Goal: Transaction & Acquisition: Purchase product/service

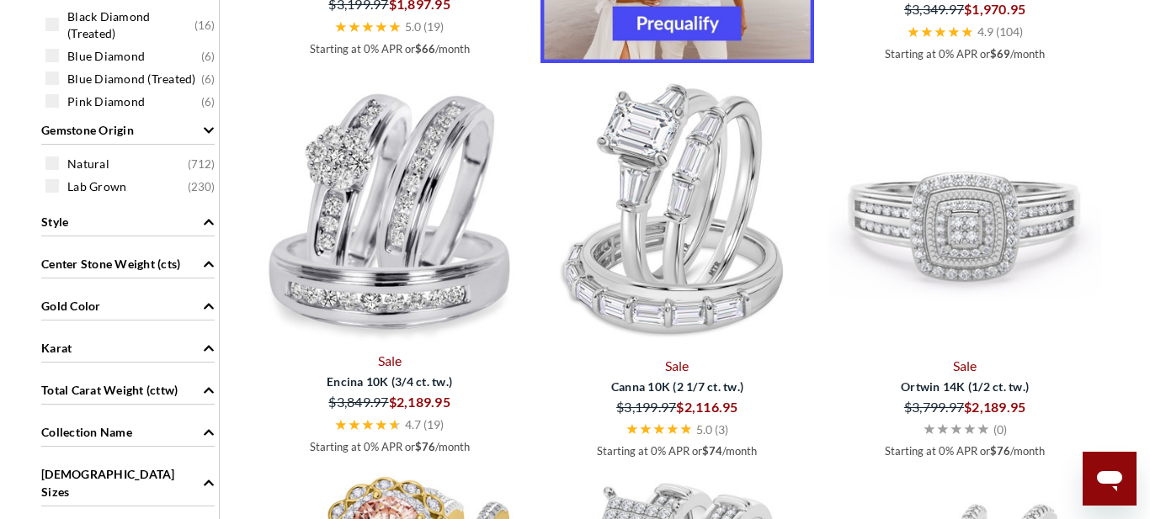
click at [942, 227] on img at bounding box center [964, 214] width 274 height 274
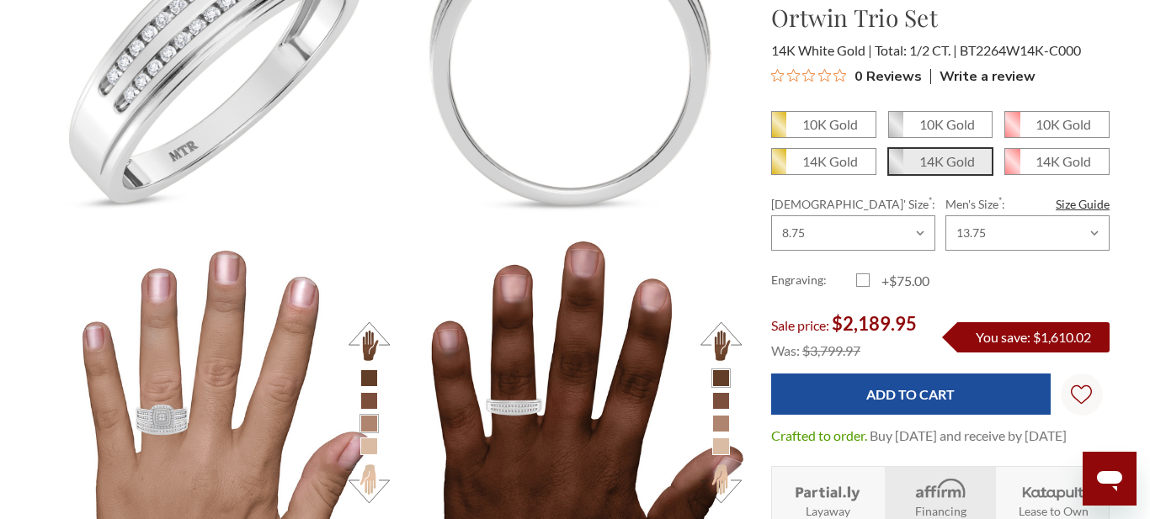
scroll to position [1841, 0]
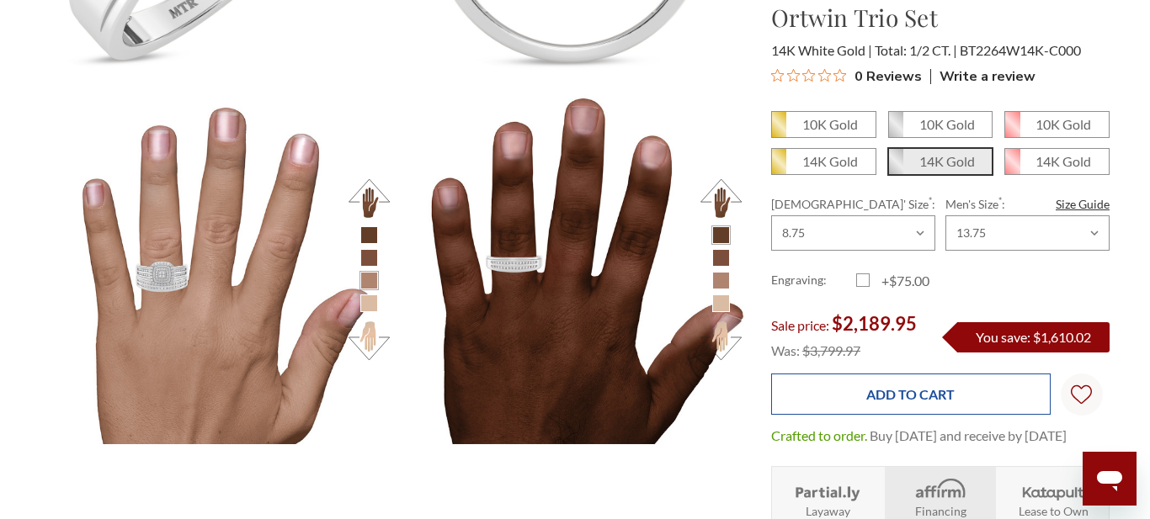
click at [927, 399] on input "Add to Cart" at bounding box center [910, 394] width 279 height 41
type input "Add to Cart"
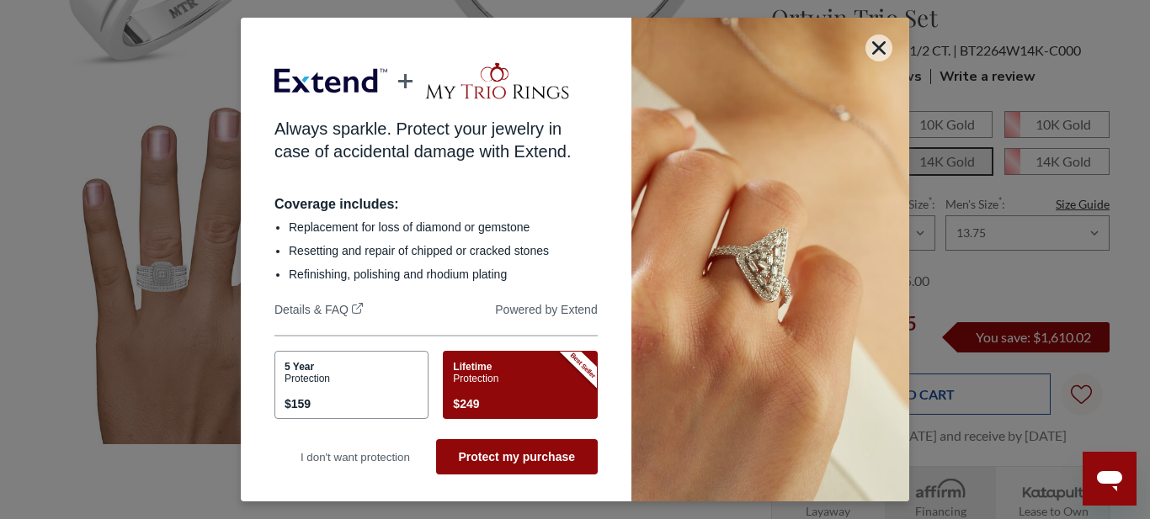
scroll to position [0, 0]
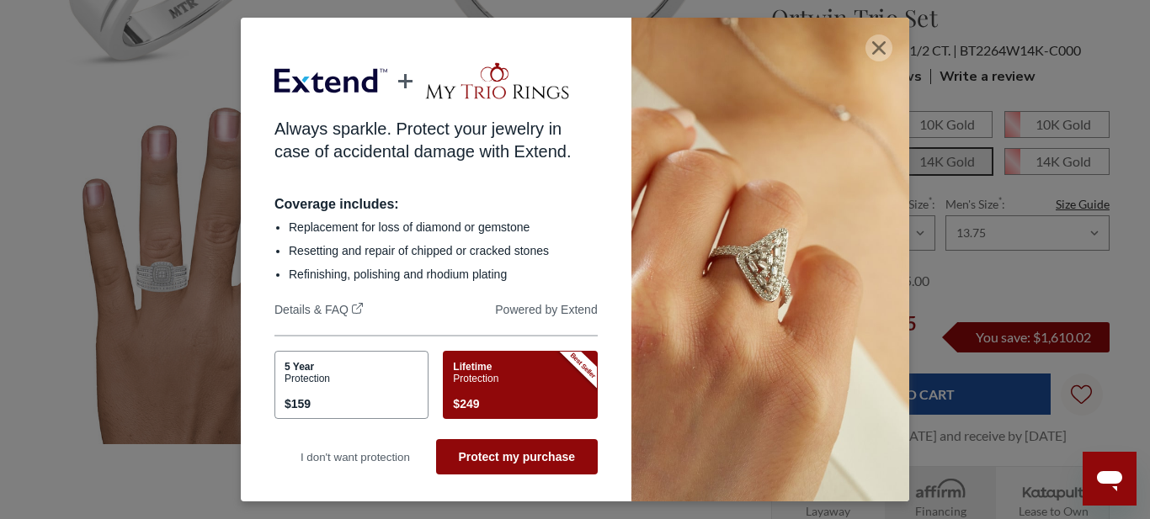
click at [879, 49] on icon "button" at bounding box center [878, 47] width 13 height 13
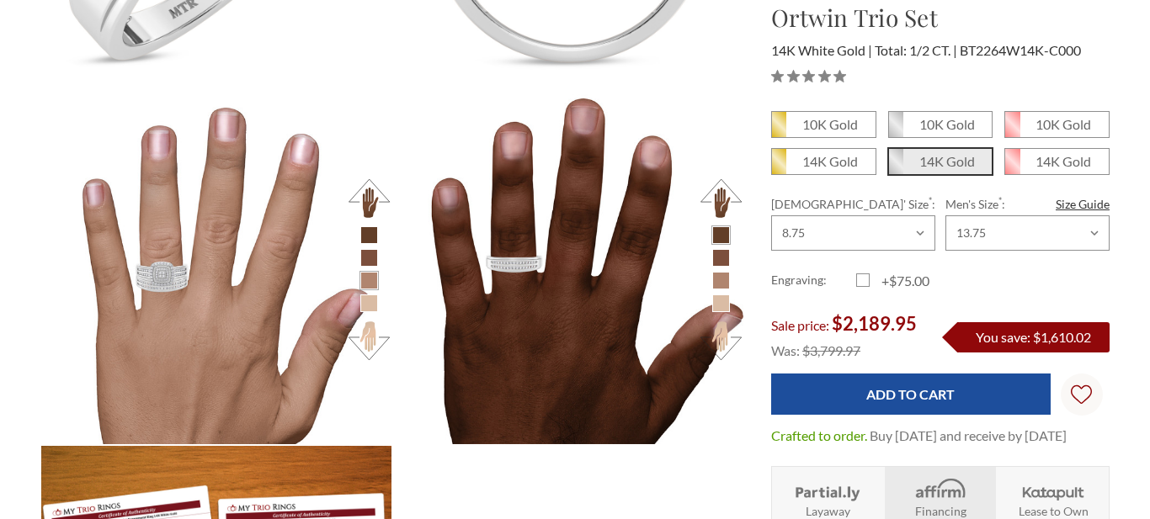
scroll to position [1841, 0]
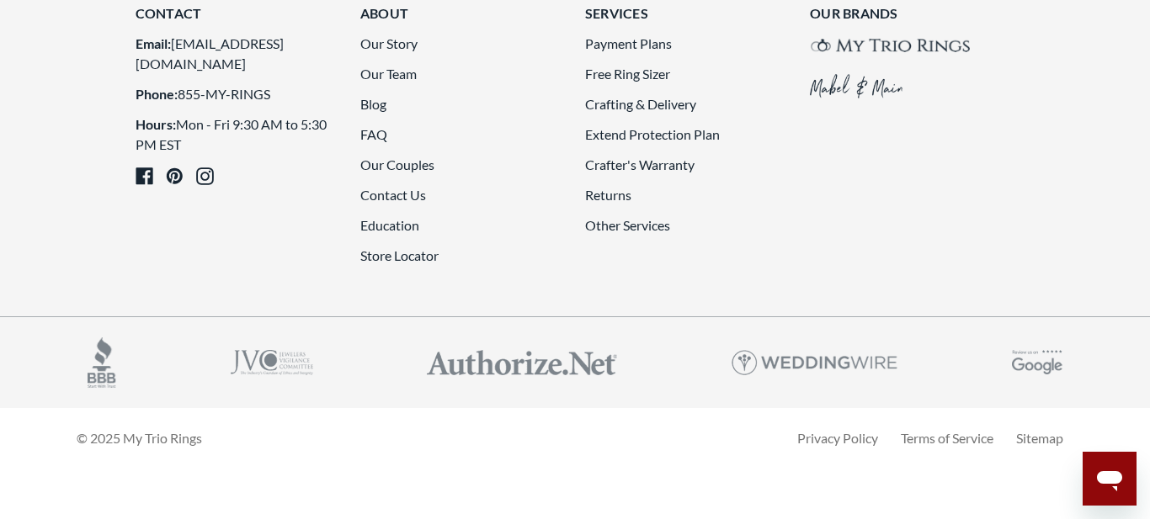
scroll to position [4532, 0]
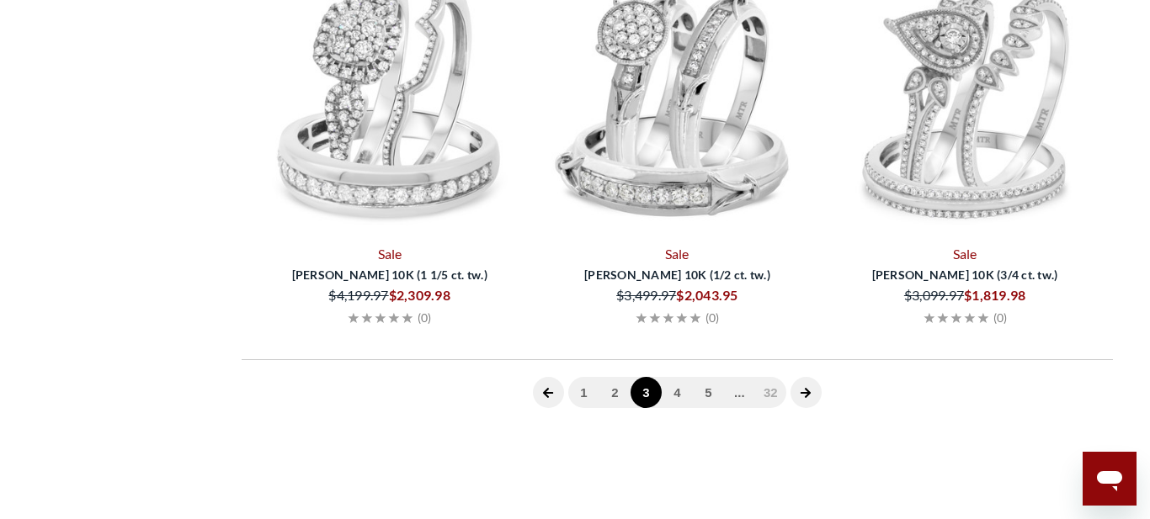
scroll to position [692, 0]
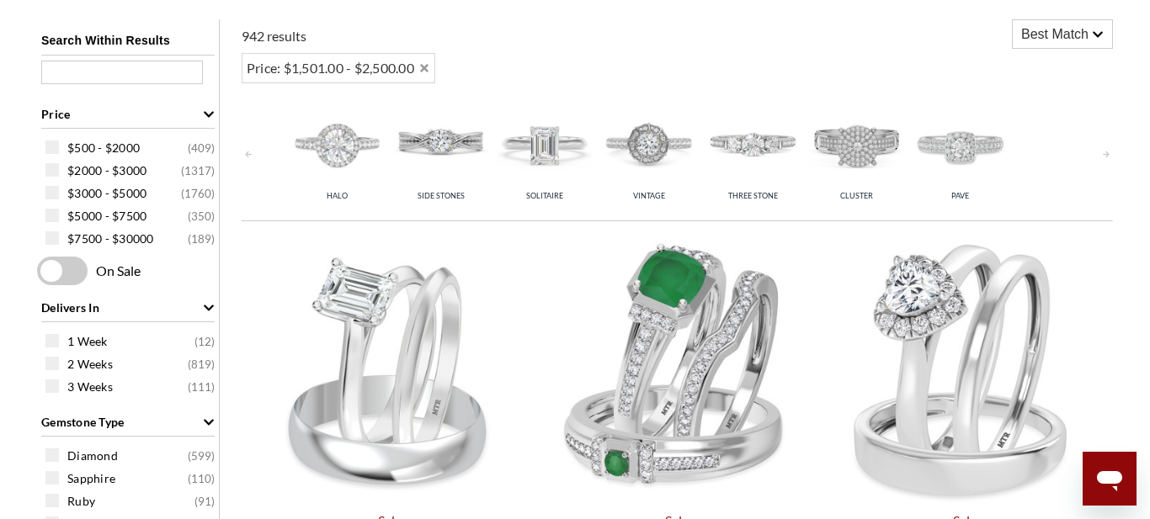
click at [652, 152] on img at bounding box center [648, 143] width 95 height 95
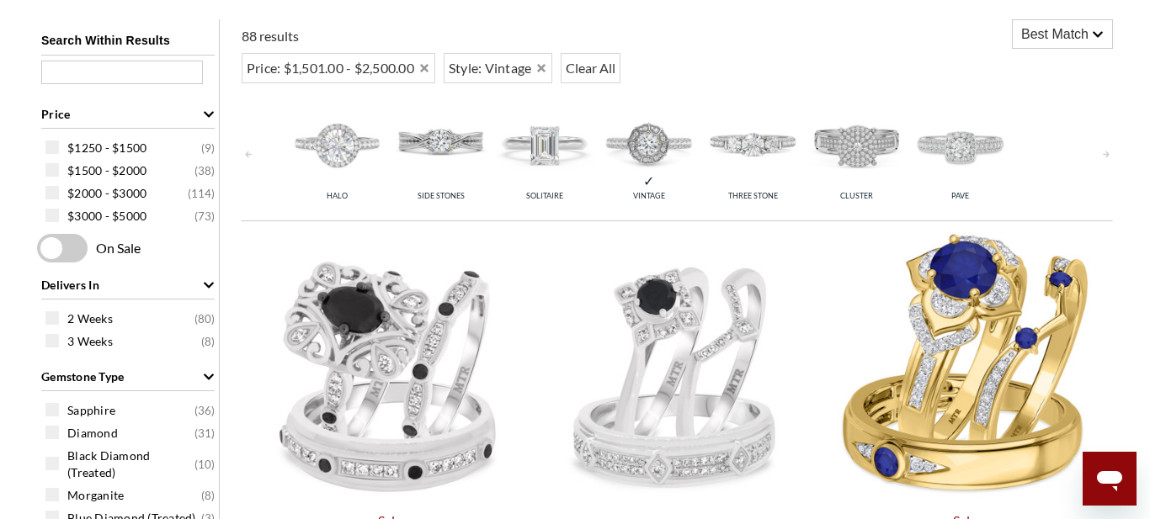
click at [959, 188] on img at bounding box center [959, 143] width 95 height 95
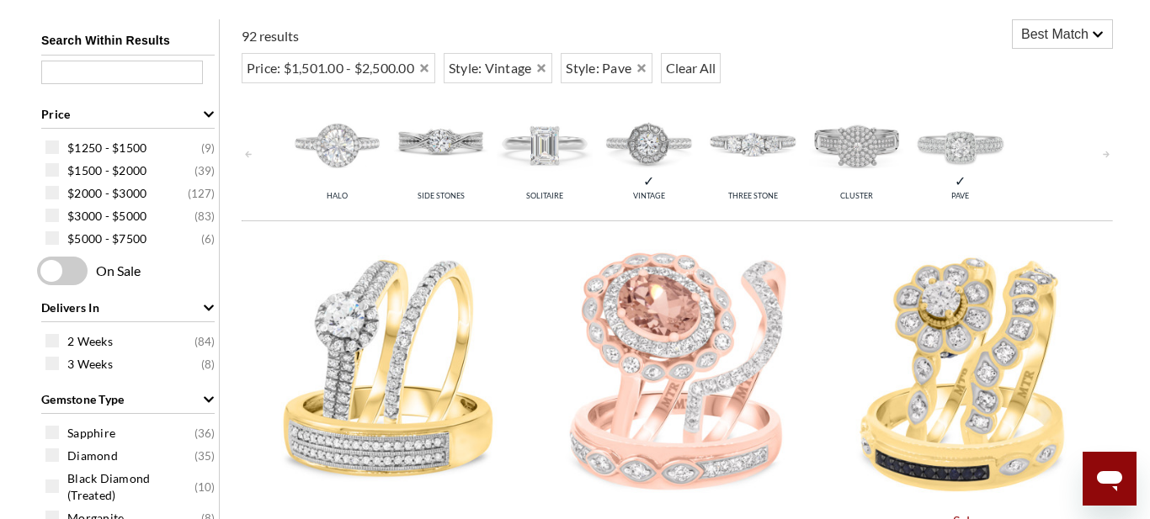
click at [841, 189] on img at bounding box center [856, 143] width 95 height 95
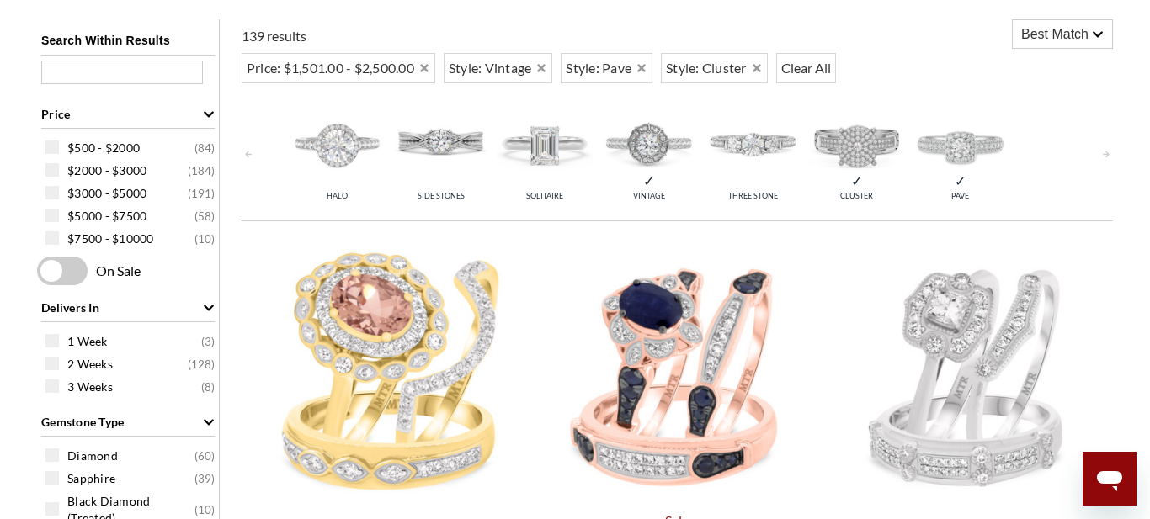
click at [343, 162] on img at bounding box center [337, 143] width 95 height 95
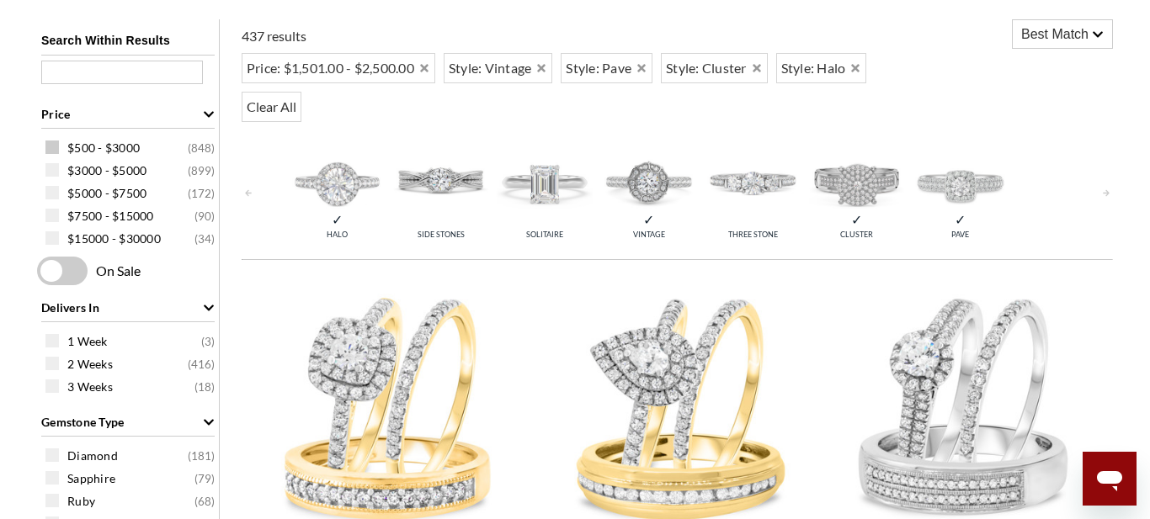
click at [52, 154] on span at bounding box center [51, 147] width 13 height 13
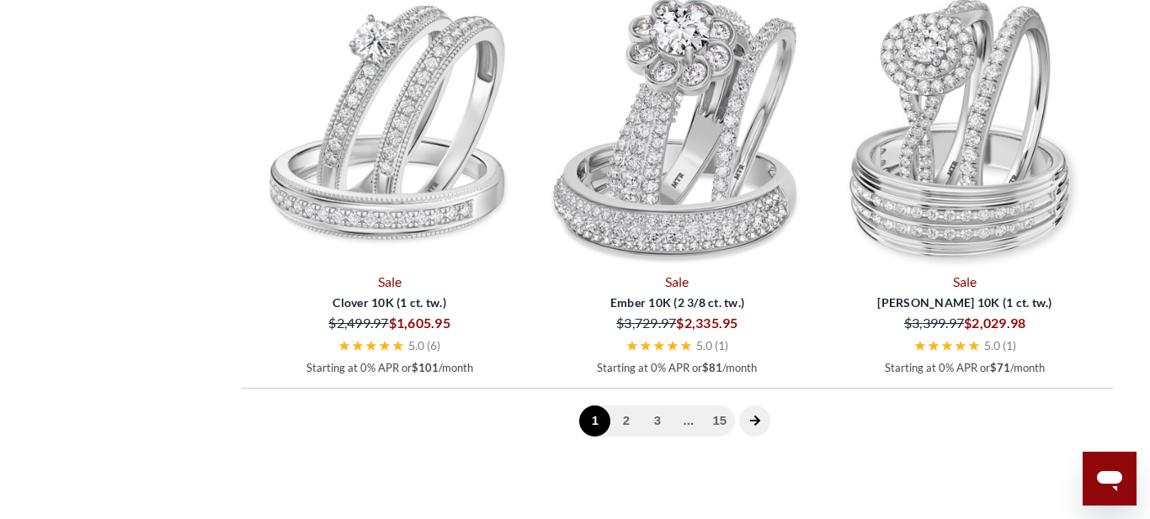
scroll to position [4477, 0]
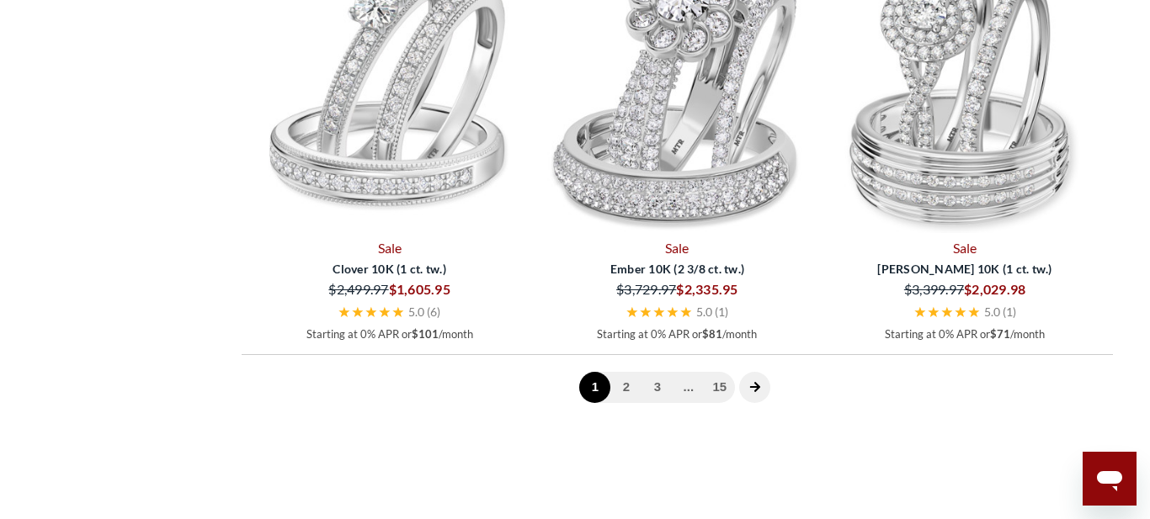
click at [992, 234] on img at bounding box center [964, 97] width 274 height 274
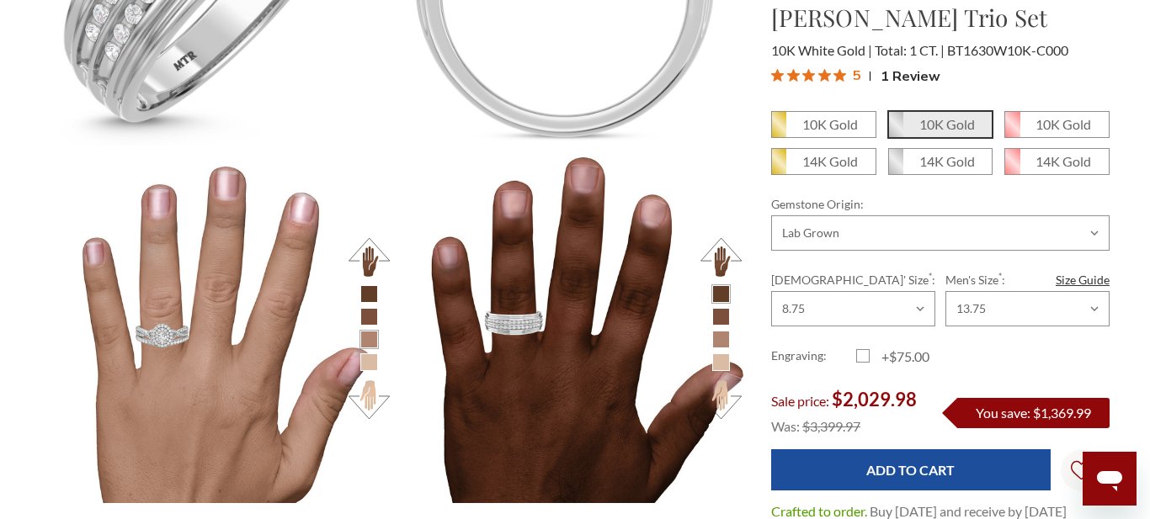
scroll to position [2135, 0]
click at [363, 253] on button at bounding box center [369, 256] width 46 height 46
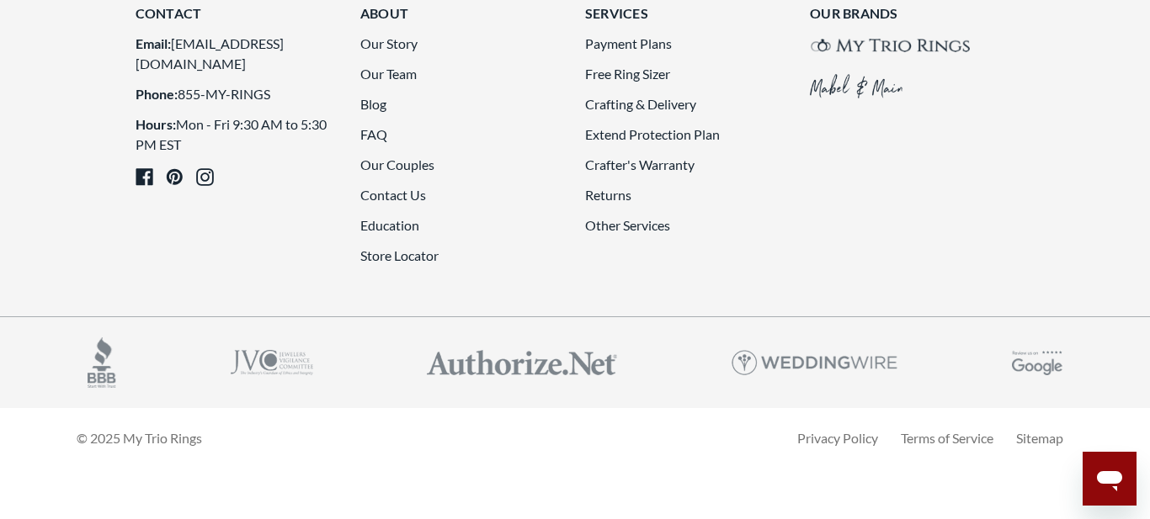
scroll to position [4660, 0]
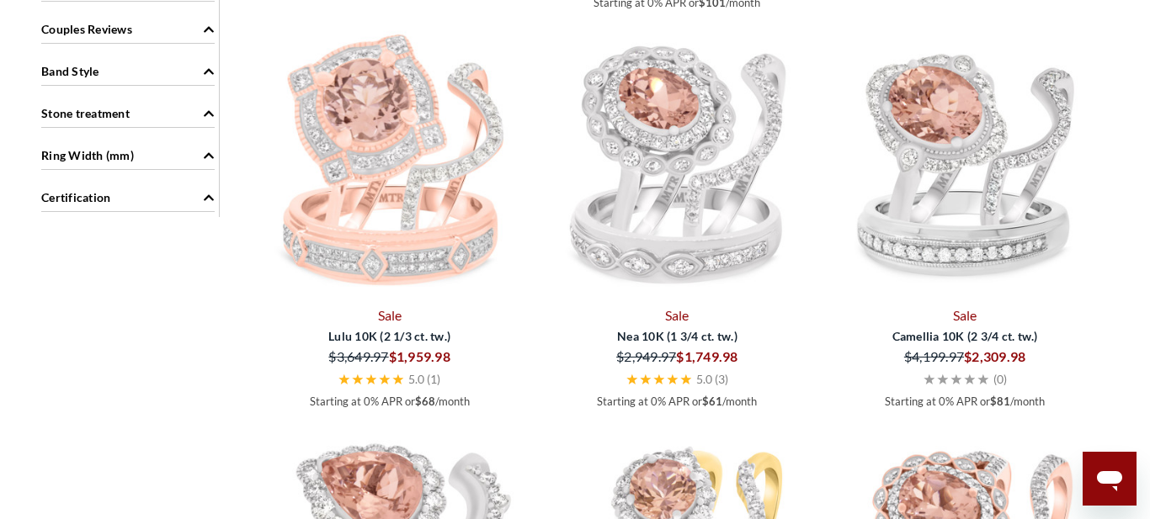
scroll to position [2131, 0]
click at [682, 167] on img at bounding box center [677, 161] width 274 height 274
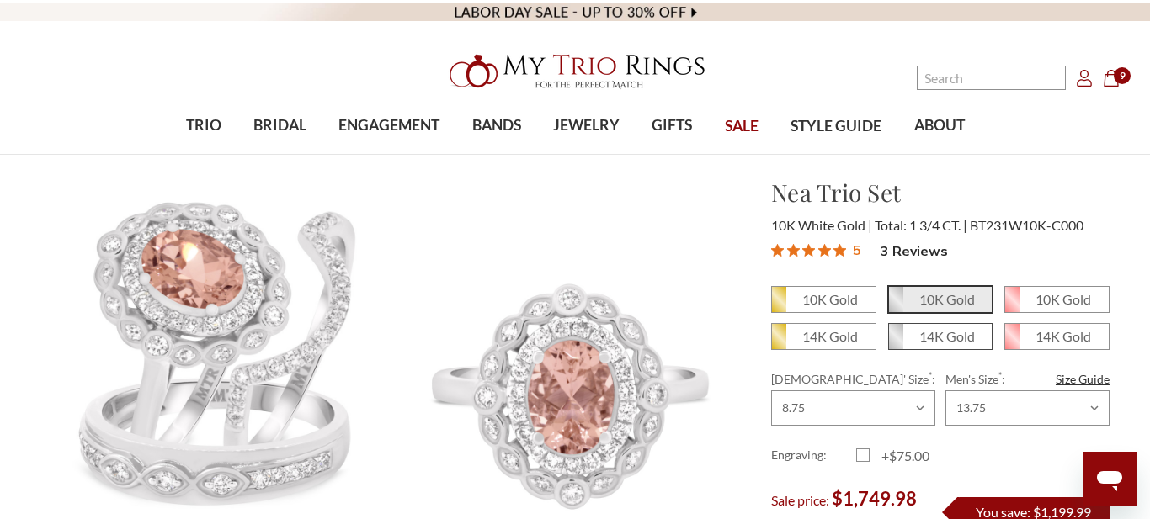
click at [960, 338] on em "14K Gold" at bounding box center [947, 336] width 56 height 16
click at [896, 343] on input "14K Gold" at bounding box center [895, 343] width 1 height 1
radio input "true"
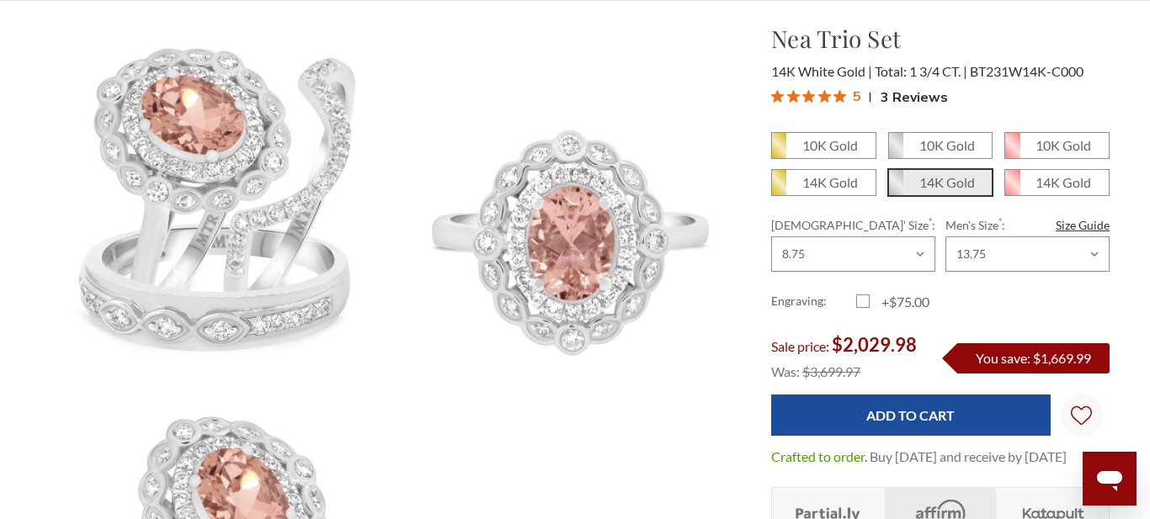
scroll to position [159, 0]
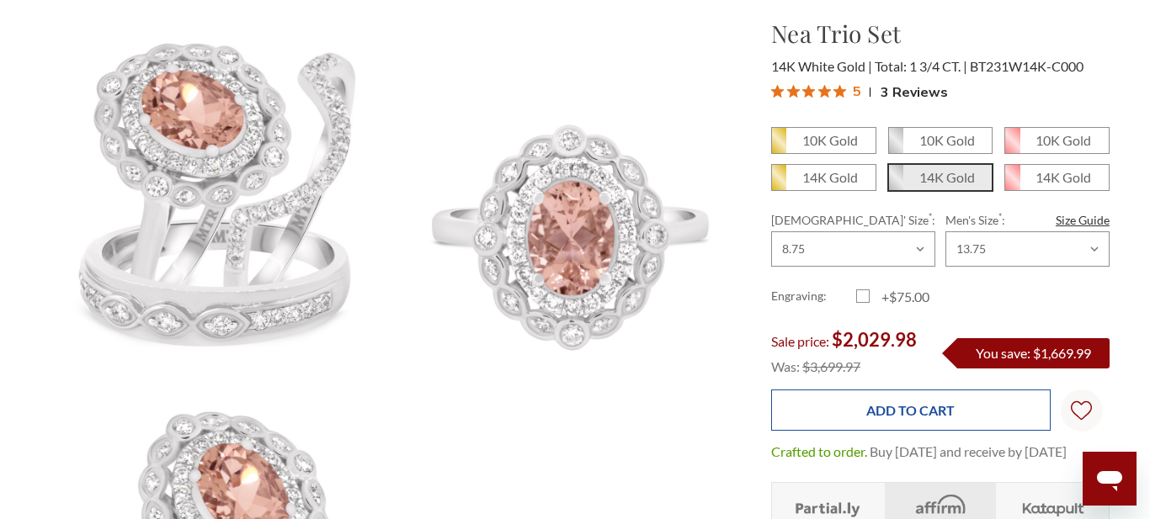
click at [989, 416] on input "Add to Cart" at bounding box center [910, 410] width 279 height 41
type input "Add to Cart"
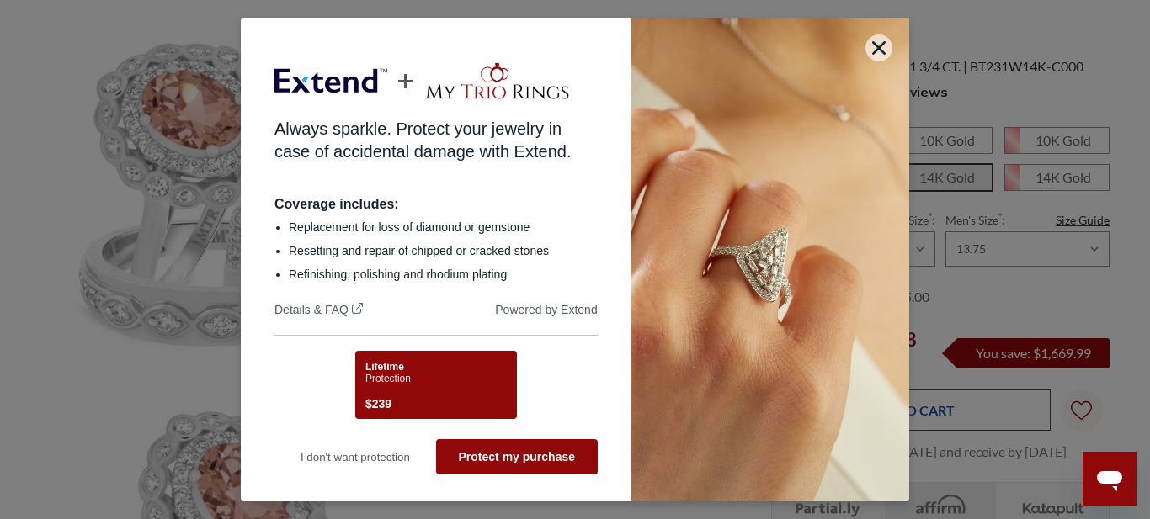
scroll to position [0, 0]
click at [879, 48] on icon "button" at bounding box center [878, 47] width 13 height 13
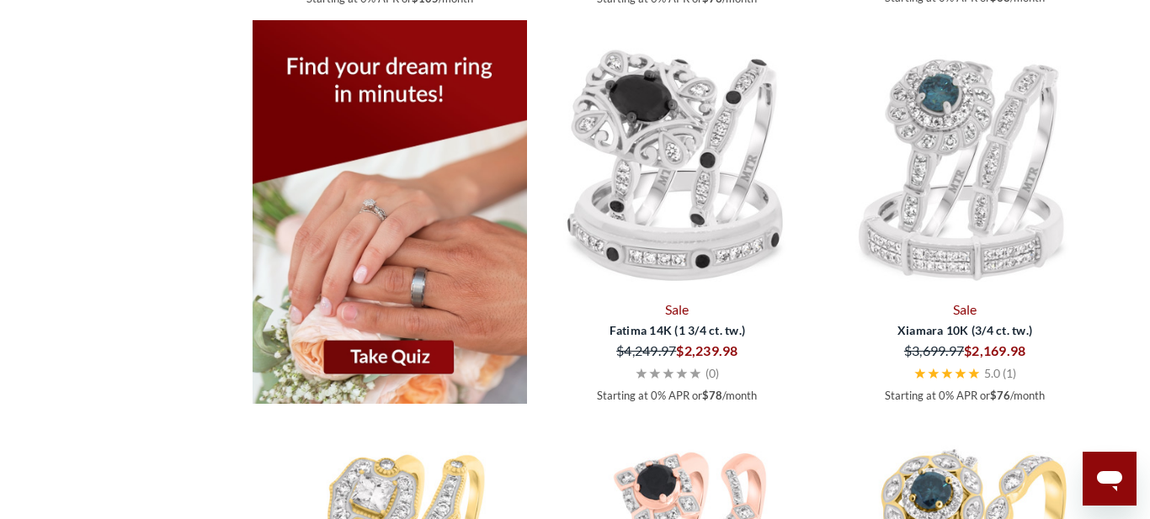
scroll to position [2937, 0]
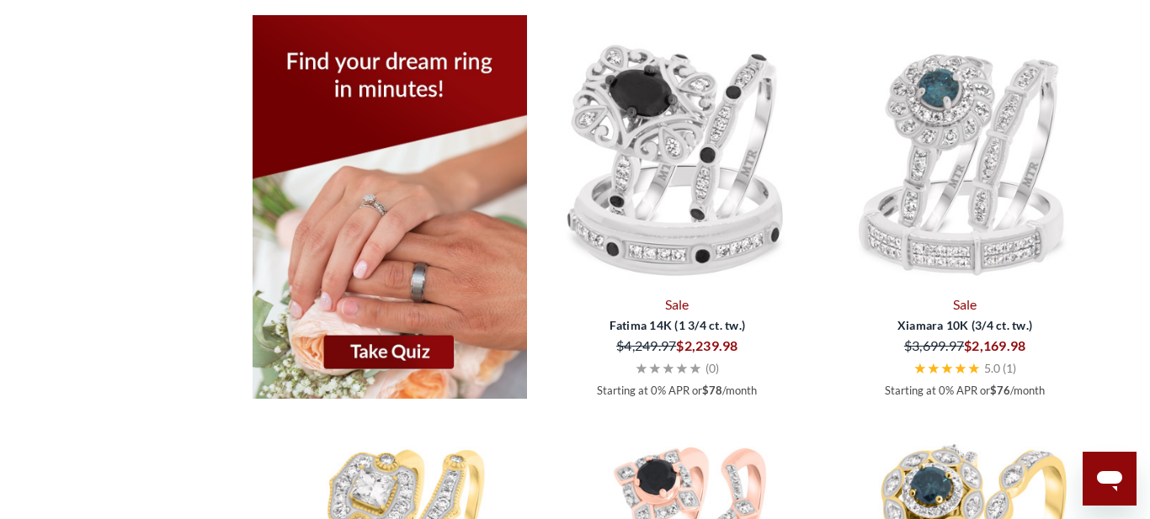
click at [668, 174] on img at bounding box center [677, 152] width 274 height 274
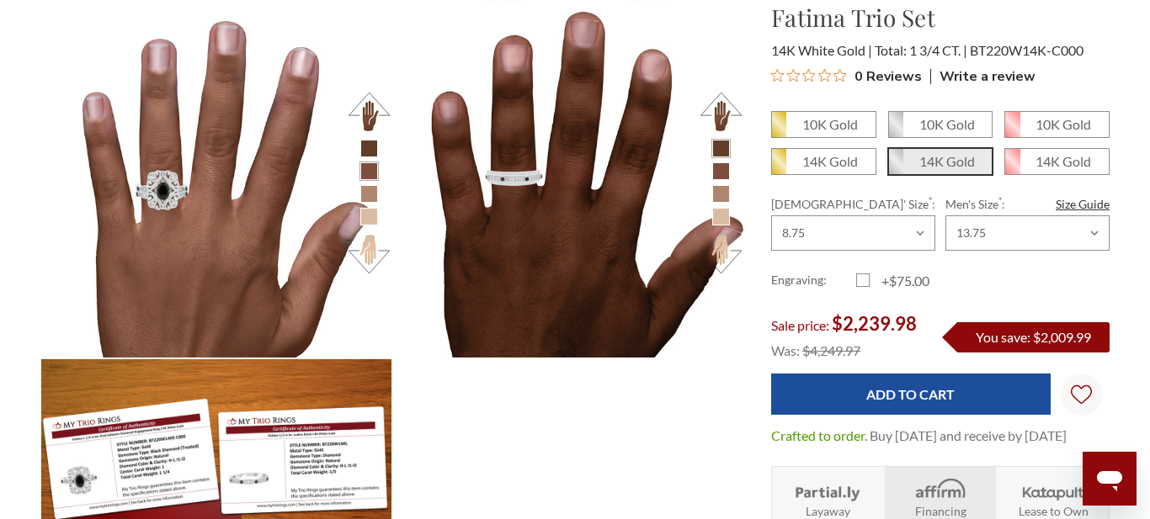
scroll to position [1929, 0]
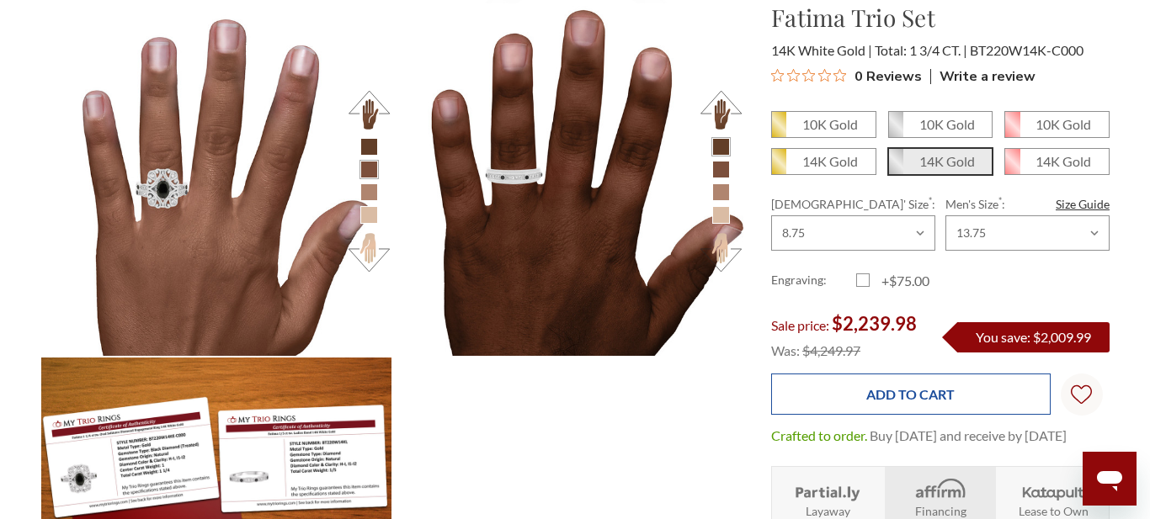
click at [980, 396] on input "Add to Cart" at bounding box center [910, 394] width 279 height 41
type input "Add to Cart"
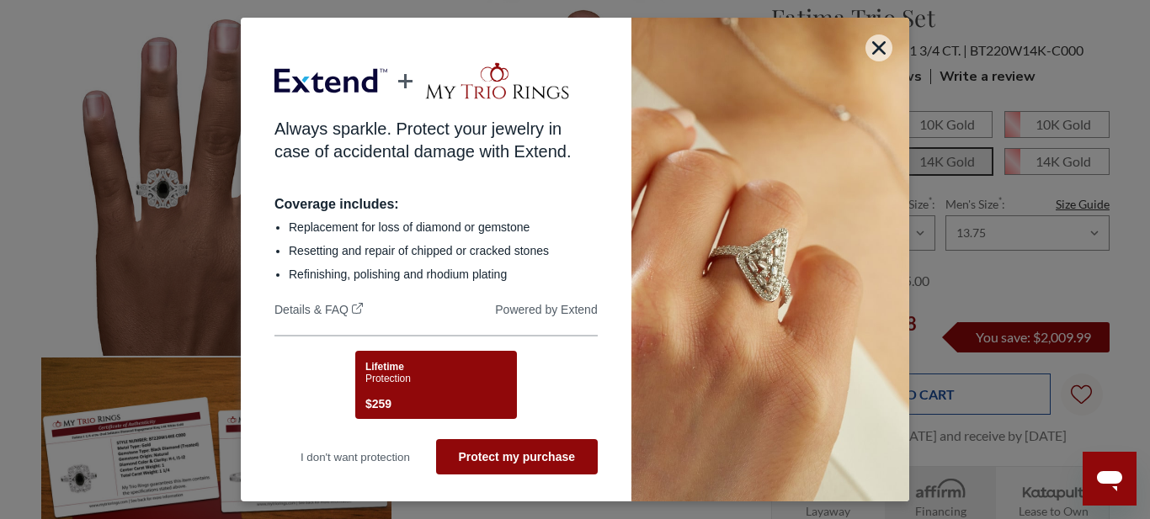
scroll to position [0, 0]
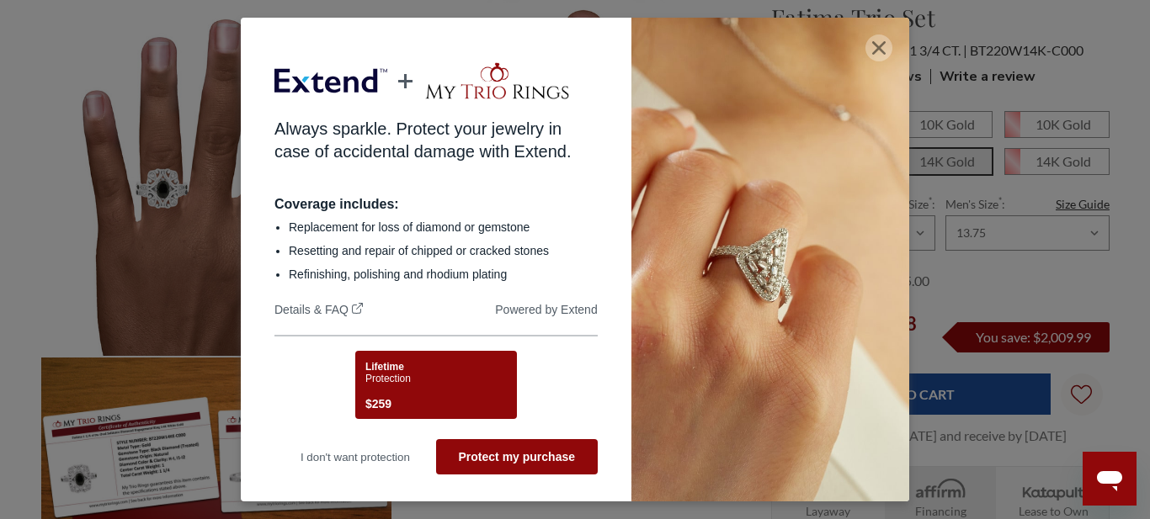
click at [891, 49] on button "button" at bounding box center [878, 48] width 27 height 27
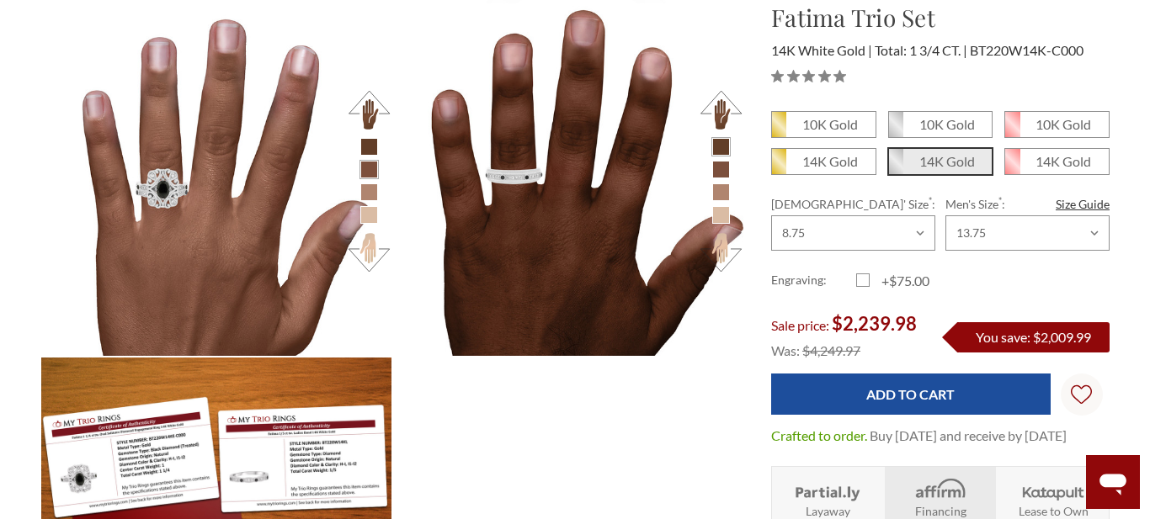
scroll to position [1929, 0]
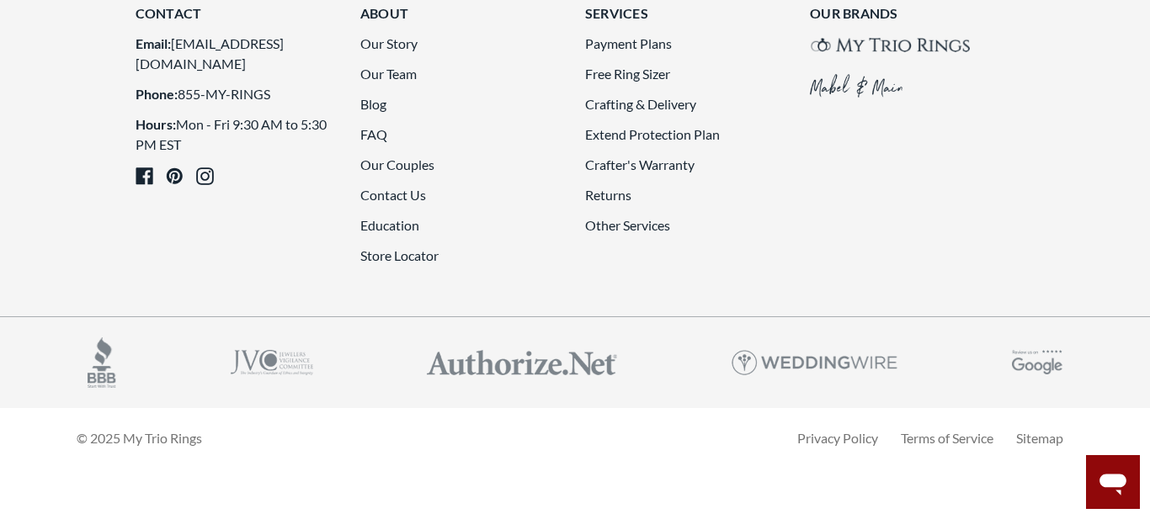
scroll to position [4675, 0]
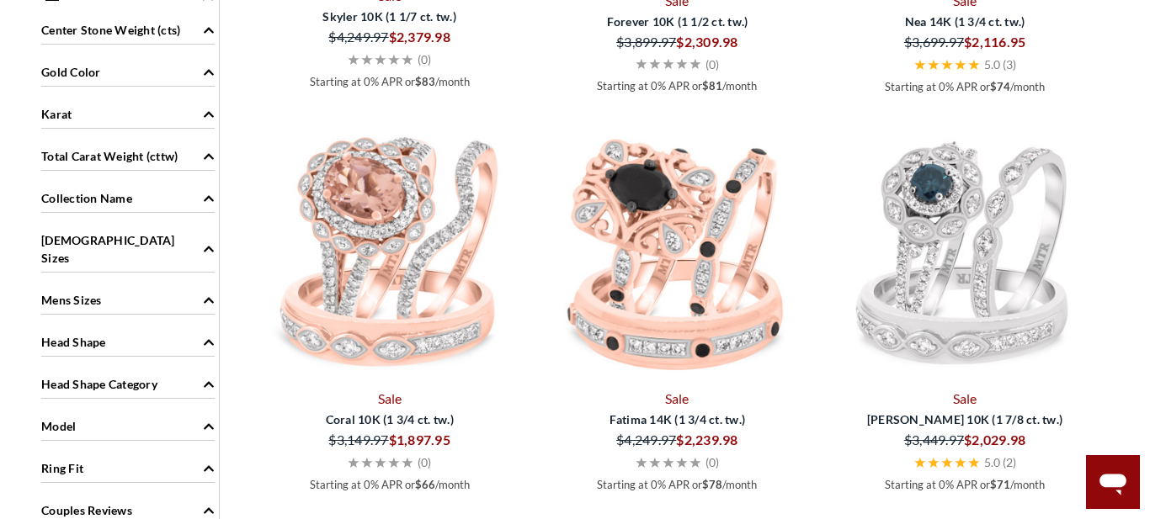
scroll to position [1650, 0]
click at [986, 313] on img at bounding box center [964, 246] width 274 height 274
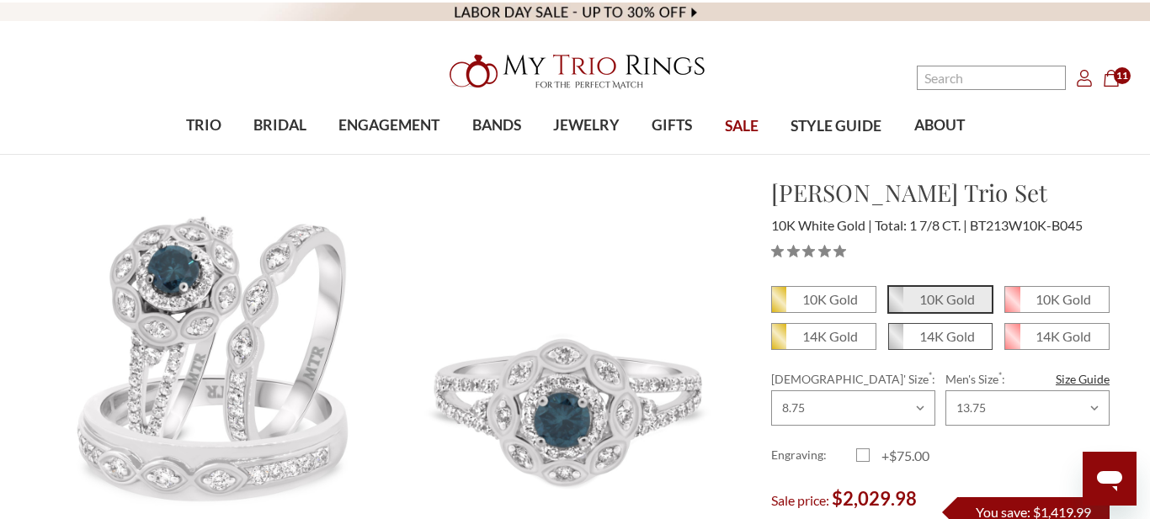
click at [952, 338] on em "14K Gold" at bounding box center [947, 336] width 56 height 16
click at [896, 343] on input "14K Gold" at bounding box center [895, 343] width 1 height 1
radio input "true"
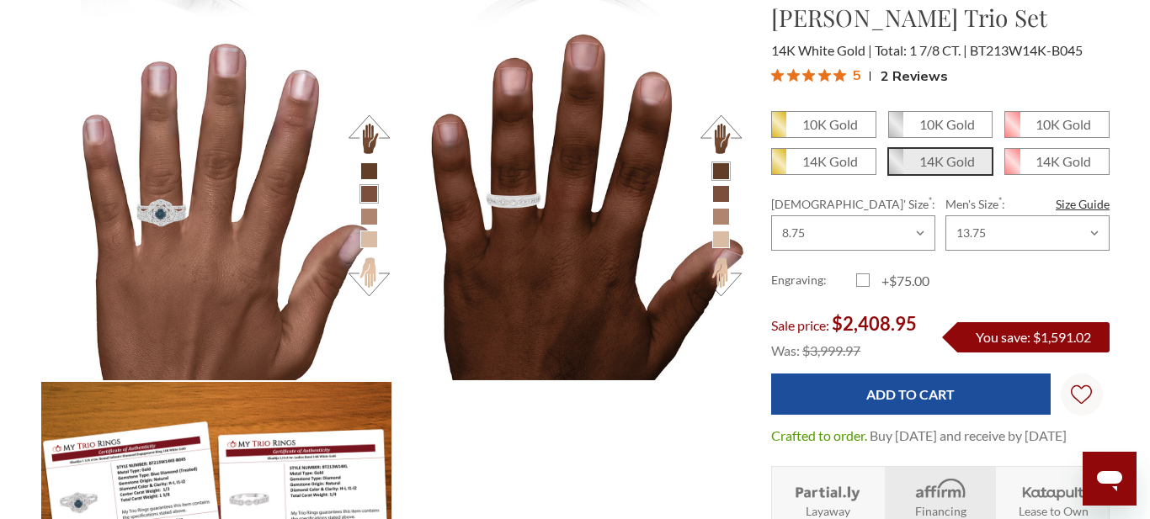
scroll to position [699, 1069]
click at [959, 118] on em "10K Gold" at bounding box center [947, 124] width 56 height 16
click at [896, 130] on input "10K Gold" at bounding box center [895, 130] width 1 height 1
radio input "true"
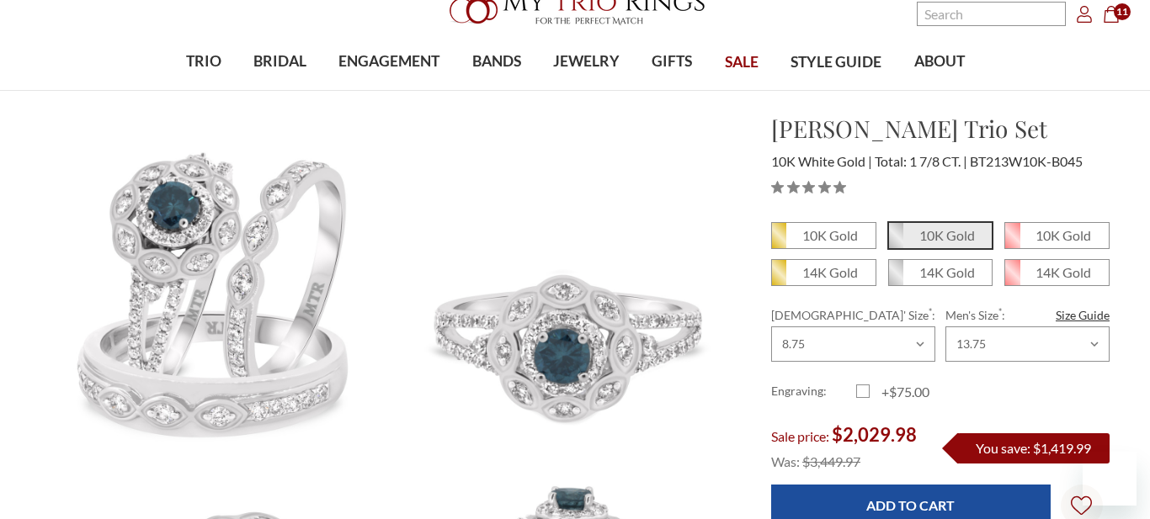
scroll to position [138, 0]
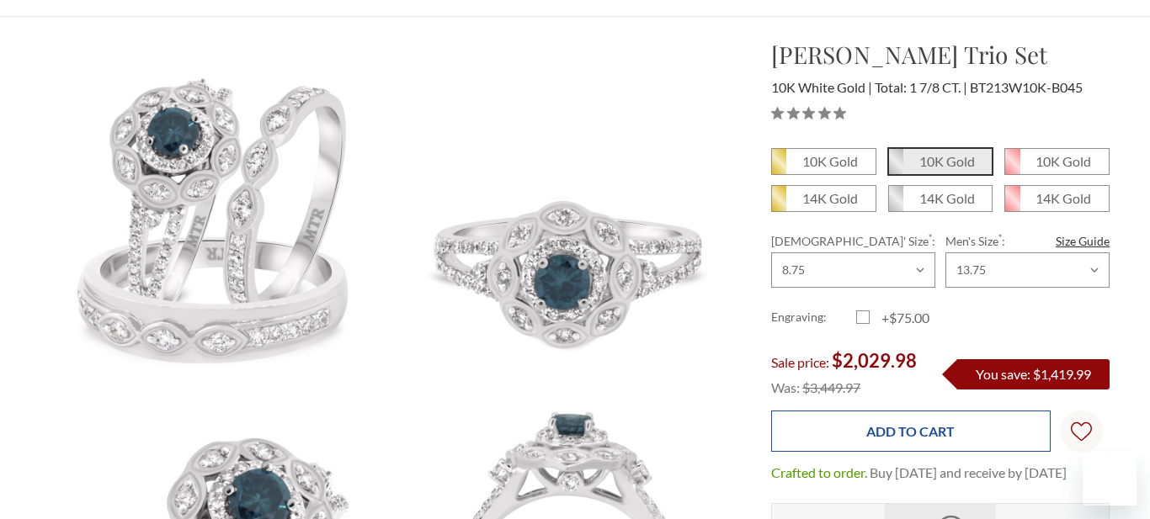
click at [970, 439] on input "Add to Cart" at bounding box center [910, 431] width 279 height 41
type input "Adding to cart…"
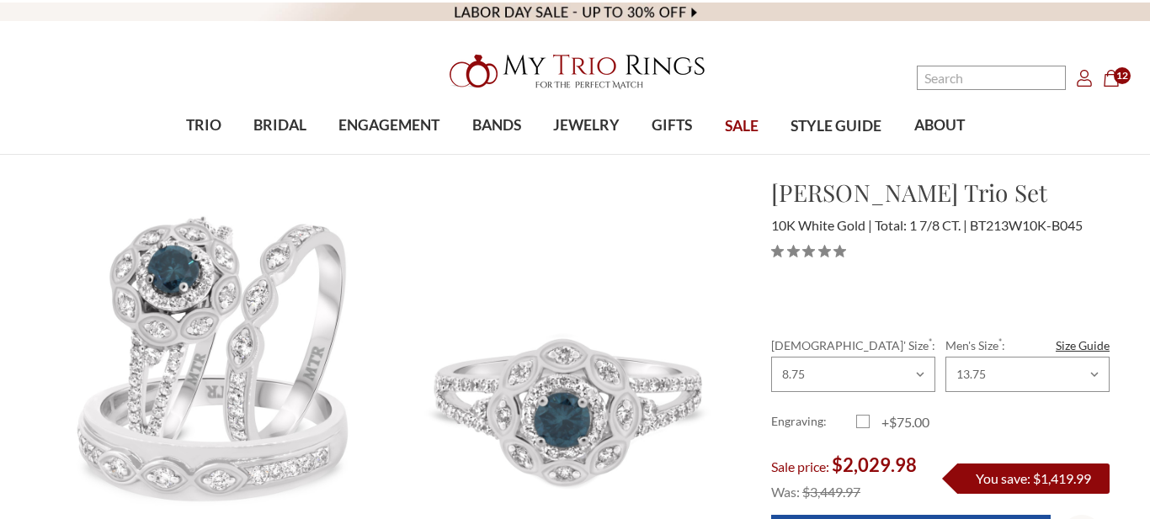
scroll to position [138, 0]
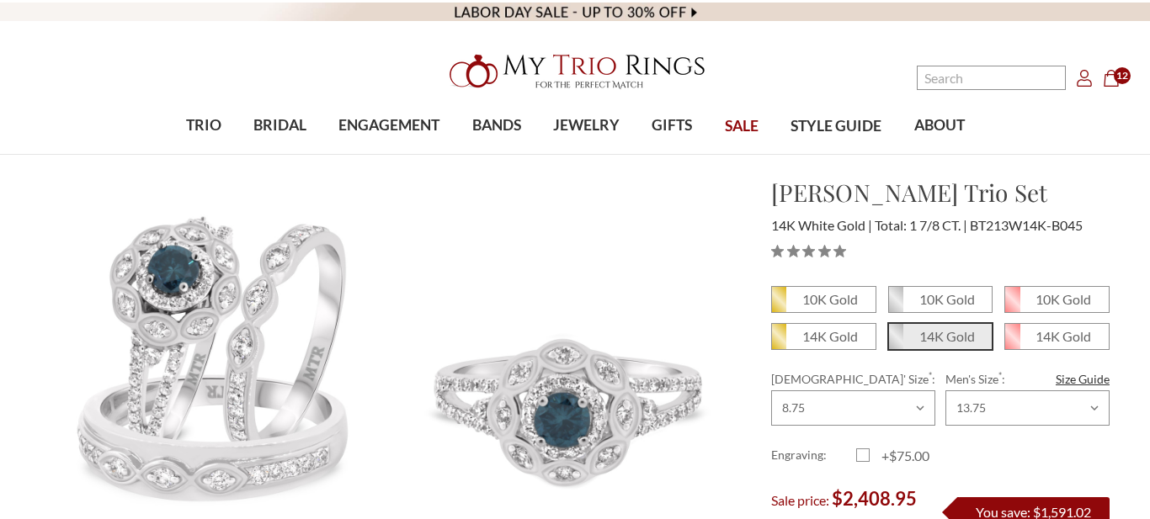
scroll to position [1905, 0]
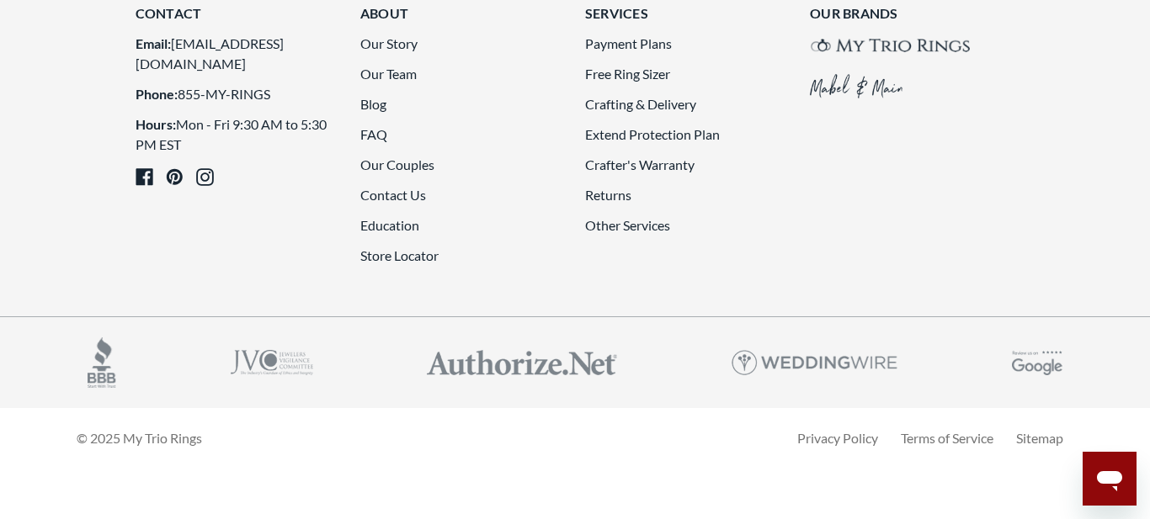
scroll to position [4689, 0]
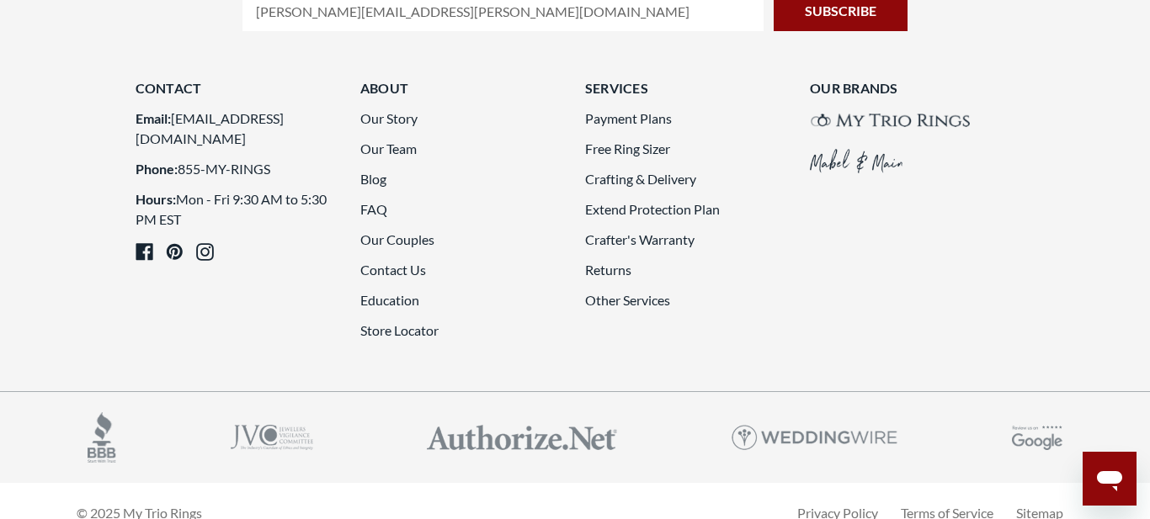
scroll to position [3667, 0]
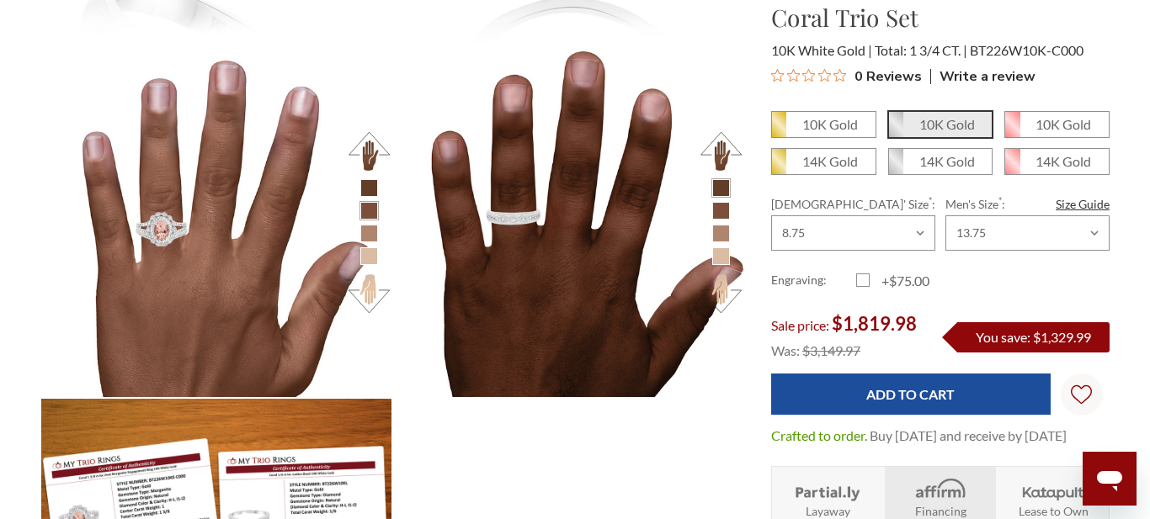
scroll to position [1538, 0]
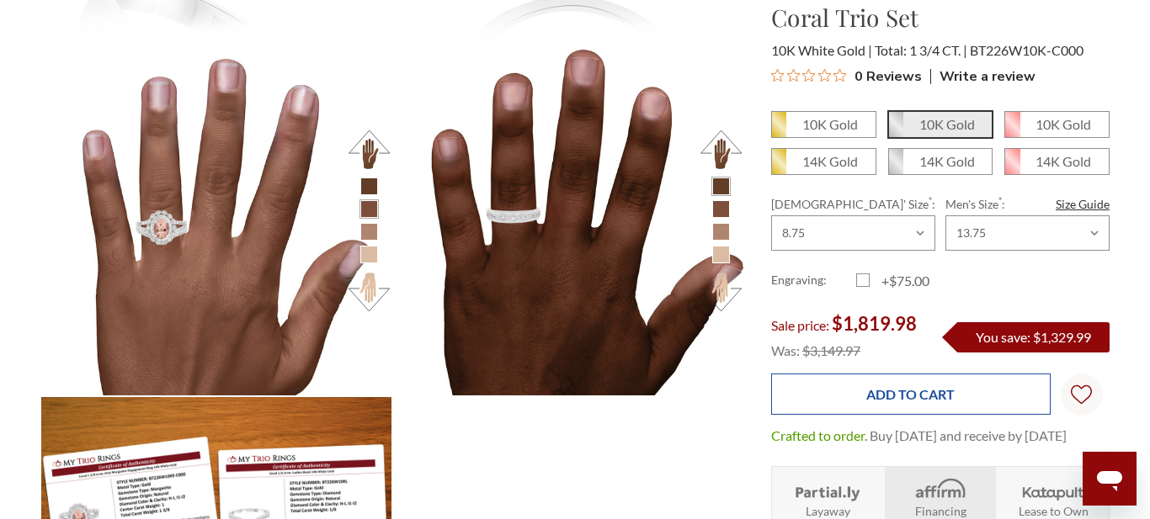
click at [1004, 398] on input "Add to Cart" at bounding box center [910, 394] width 279 height 41
type input "Add to Cart"
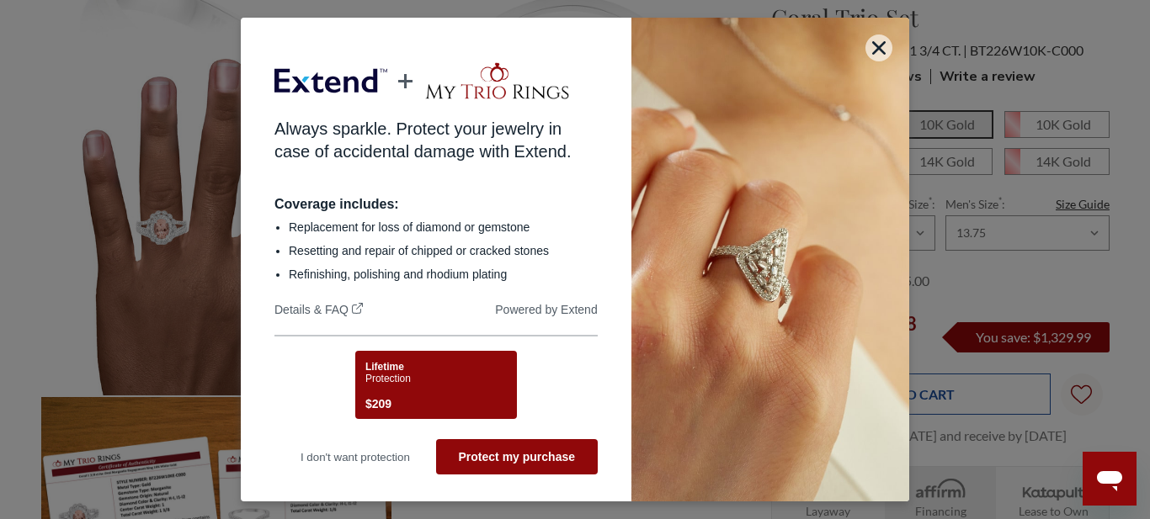
scroll to position [0, 0]
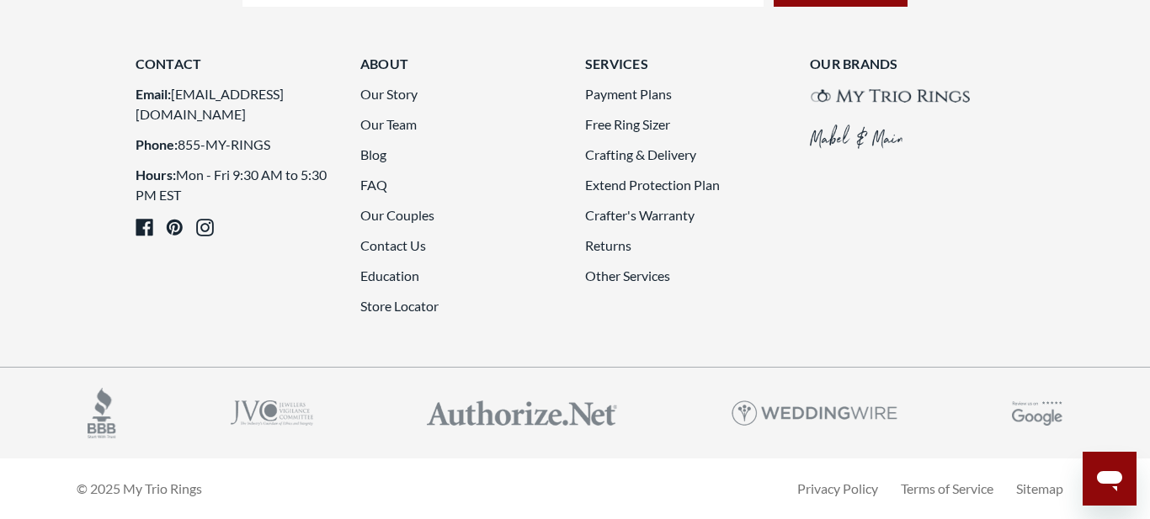
scroll to position [4727, 0]
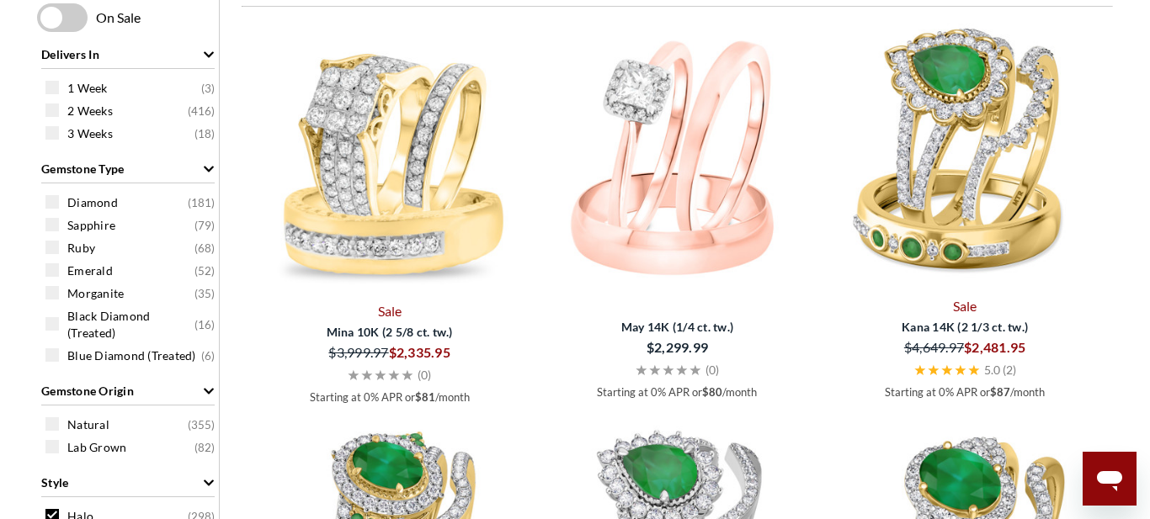
scroll to position [944, 0]
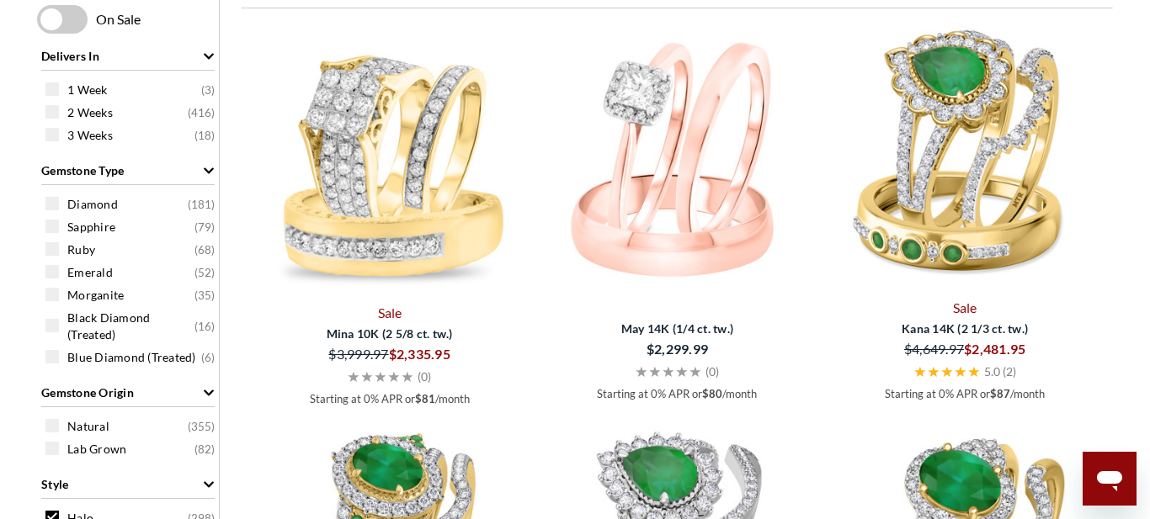
click at [368, 233] on img at bounding box center [390, 156] width 274 height 274
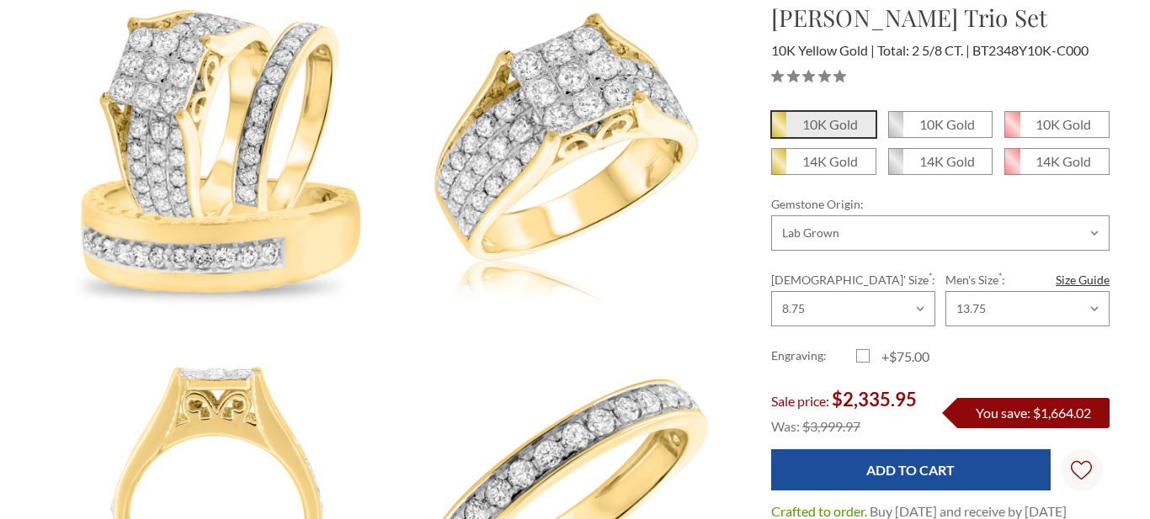
scroll to position [212, 0]
click at [947, 161] on em "14K Gold" at bounding box center [947, 161] width 56 height 16
click at [896, 167] on input "14K Gold" at bounding box center [895, 167] width 1 height 1
radio input "true"
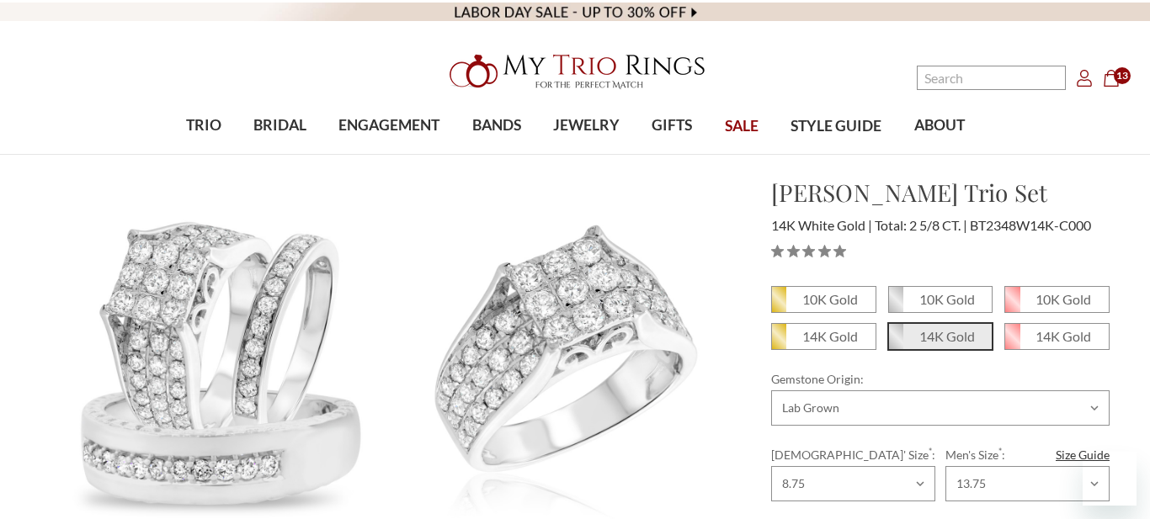
scroll to position [137, 0]
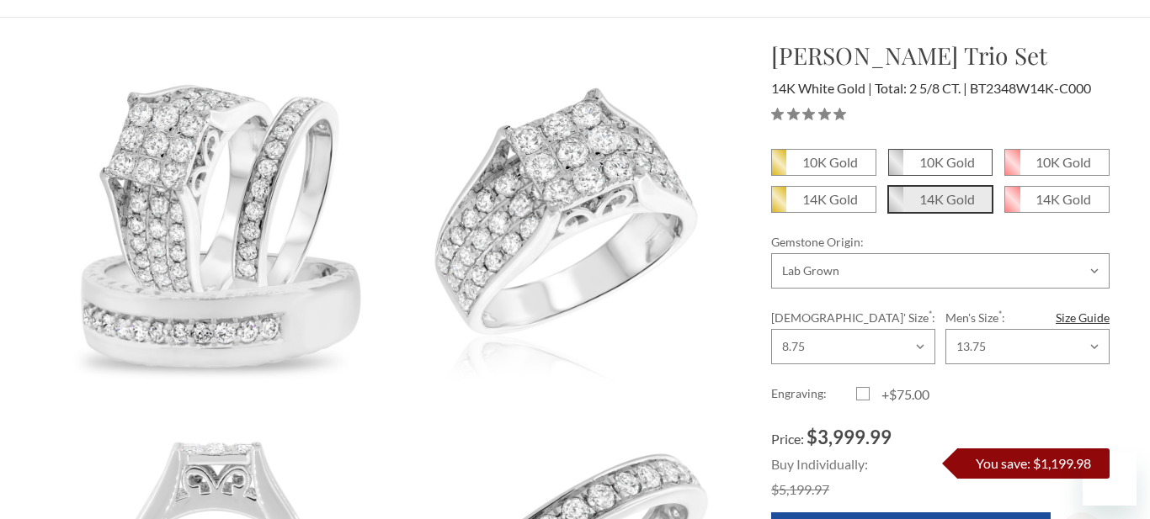
click at [954, 166] on em "10K Gold" at bounding box center [947, 162] width 56 height 16
click at [896, 168] on input "10K Gold" at bounding box center [895, 168] width 1 height 1
radio input "true"
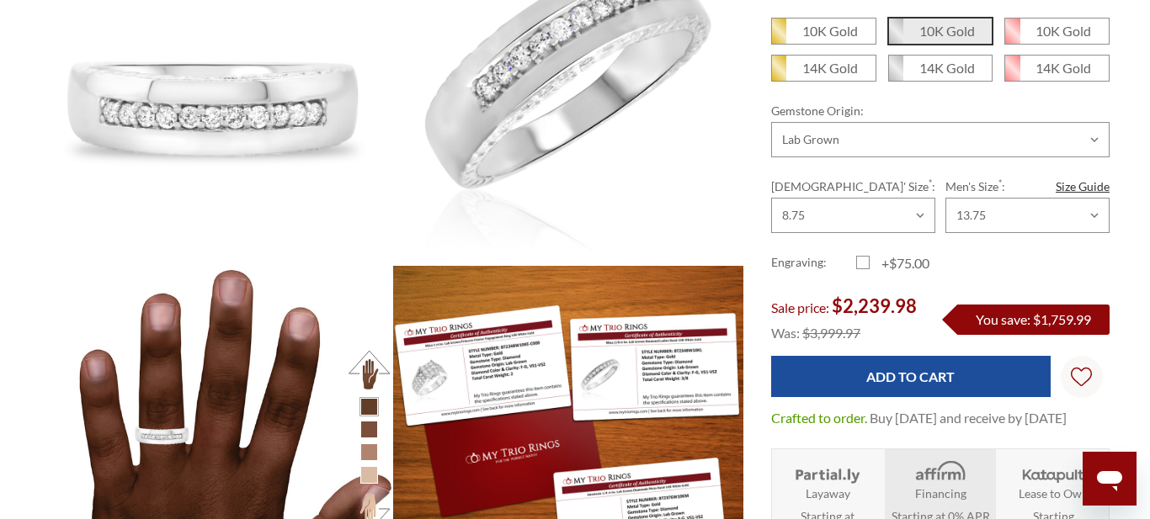
scroll to position [965, 0]
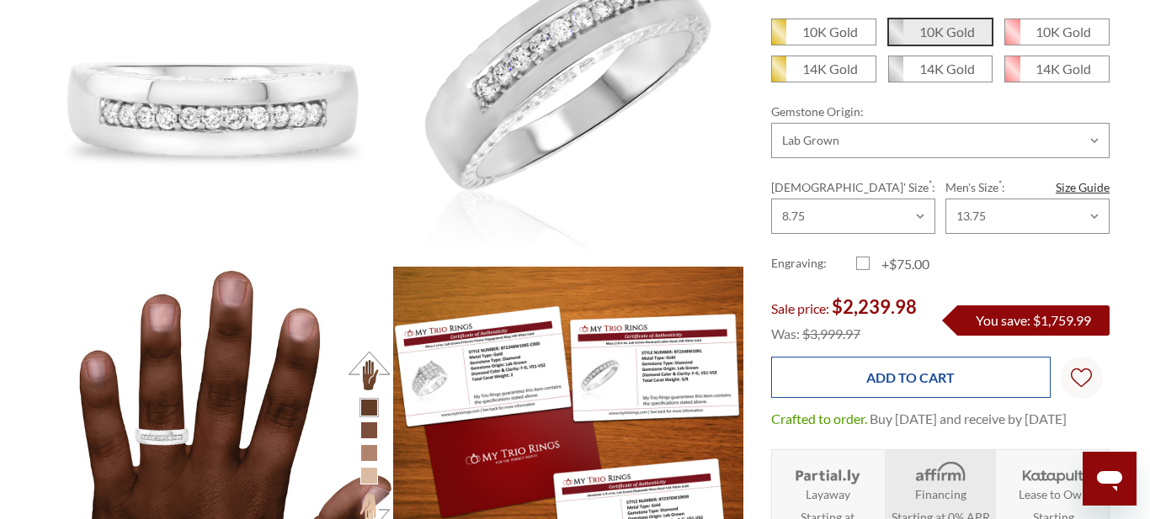
click at [1002, 359] on input "Add to Cart" at bounding box center [910, 377] width 279 height 41
type input "Add to Cart"
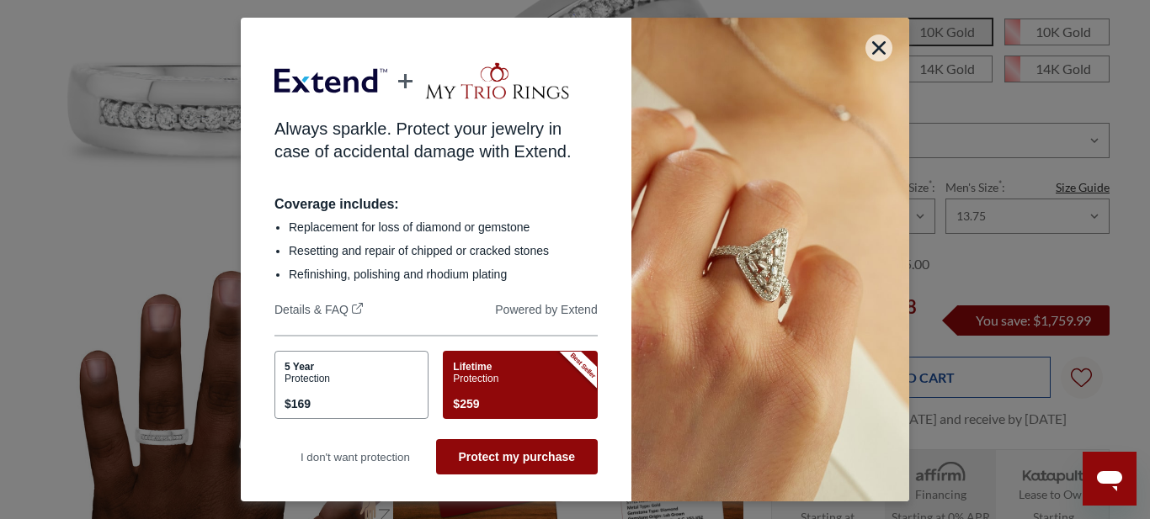
scroll to position [0, 0]
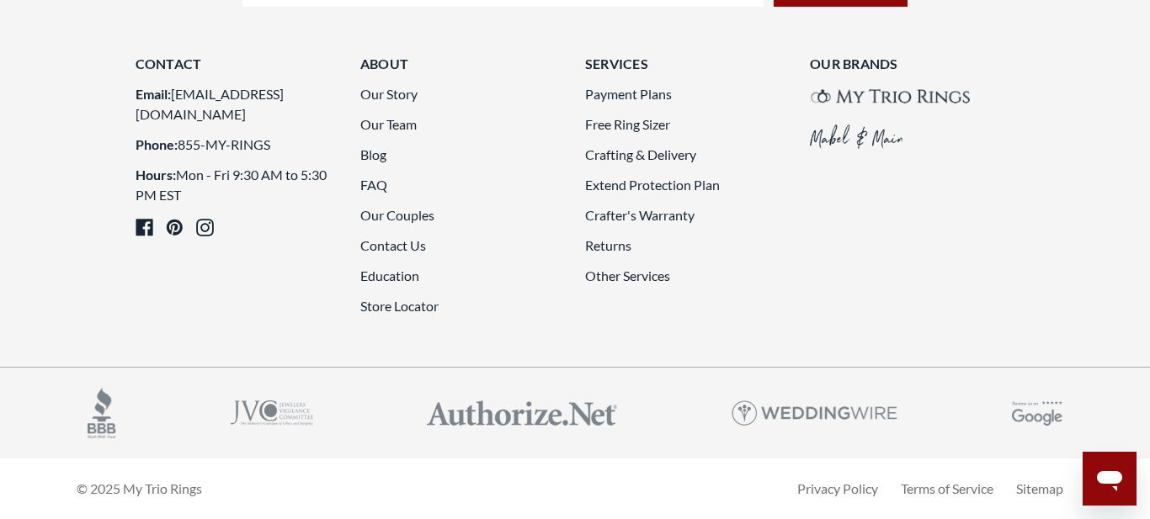
scroll to position [4777, 0]
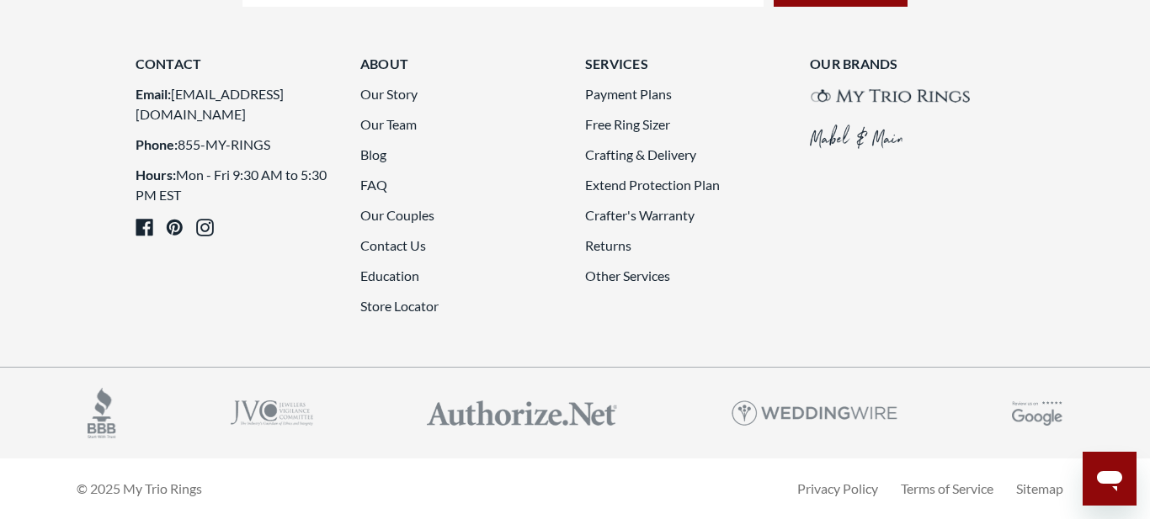
scroll to position [4609, 0]
